Goal: Find specific page/section: Find specific page/section

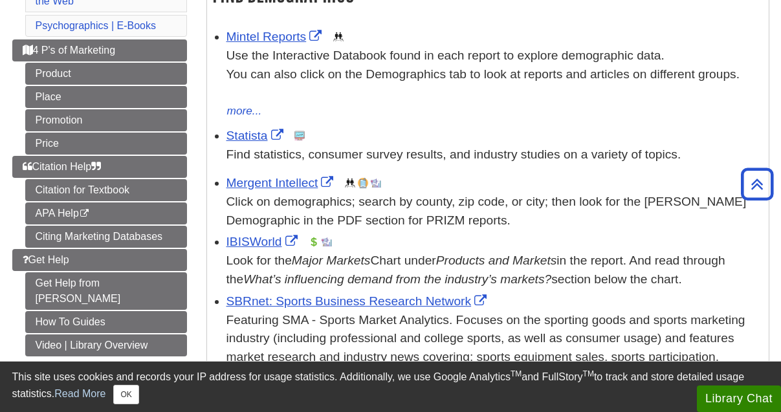
scroll to position [252, 0]
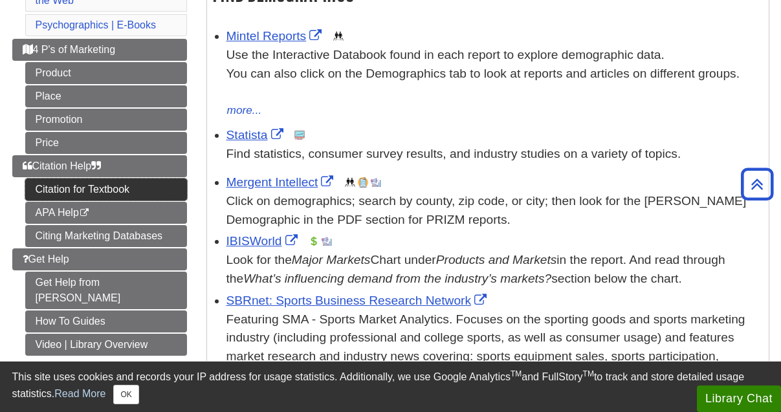
click at [81, 186] on link "Citation for Textbook" at bounding box center [106, 189] width 162 height 22
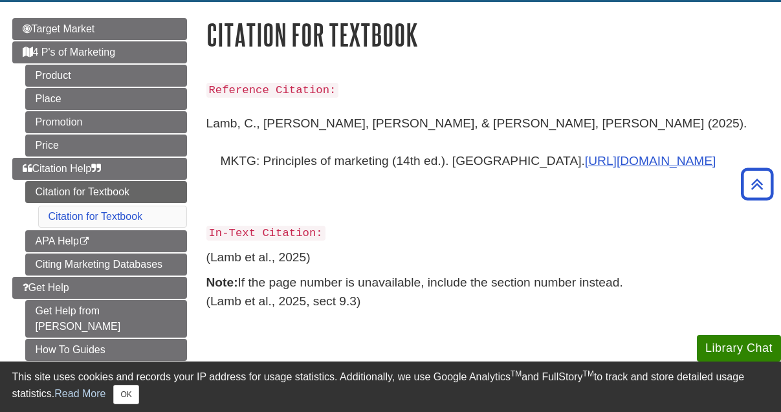
scroll to position [128, 0]
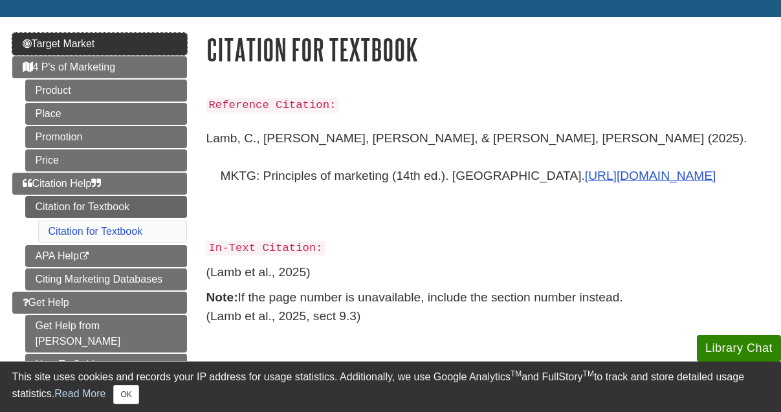
click at [83, 40] on span "Target Market" at bounding box center [59, 43] width 72 height 11
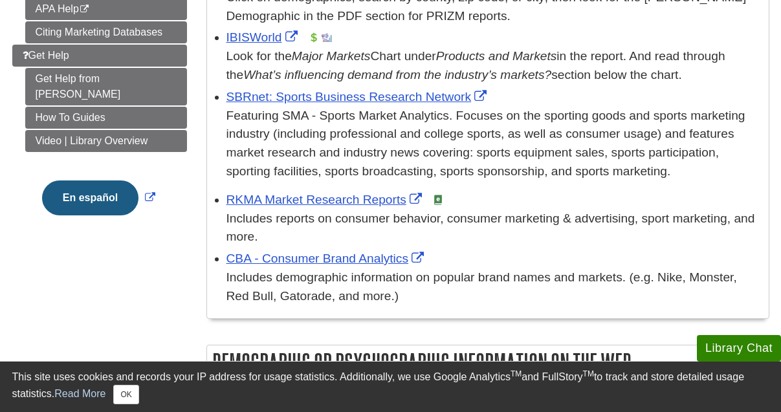
scroll to position [468, 0]
